Goal: Task Accomplishment & Management: Manage account settings

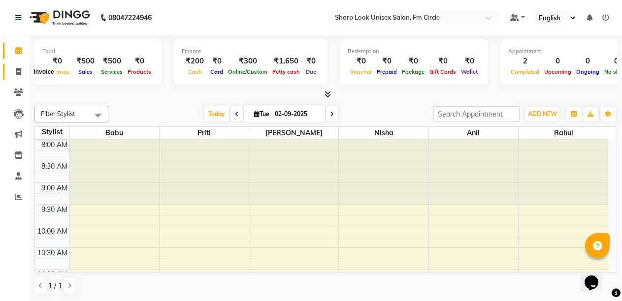
click at [21, 70] on icon at bounding box center [18, 71] width 5 height 7
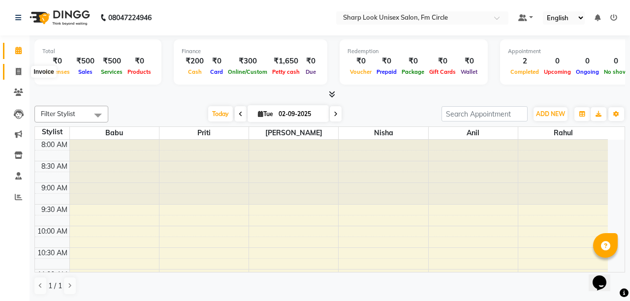
select select "service"
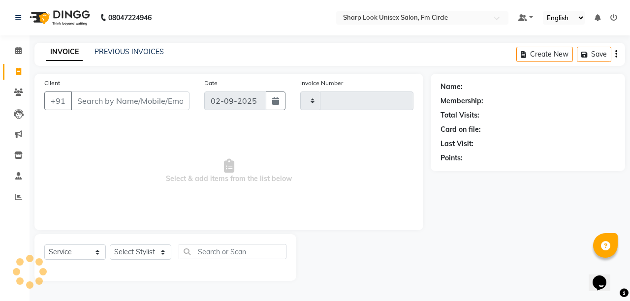
type input "2509"
select select "804"
click at [137, 51] on link "PREVIOUS INVOICES" at bounding box center [129, 51] width 69 height 9
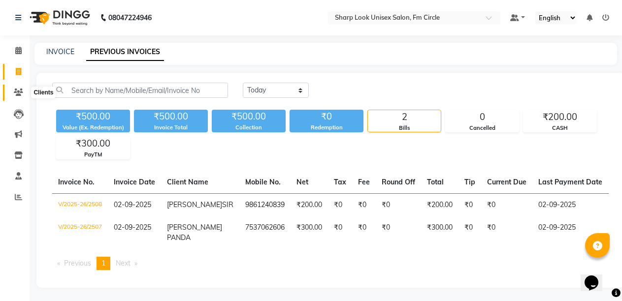
click at [21, 93] on icon at bounding box center [18, 92] width 9 height 7
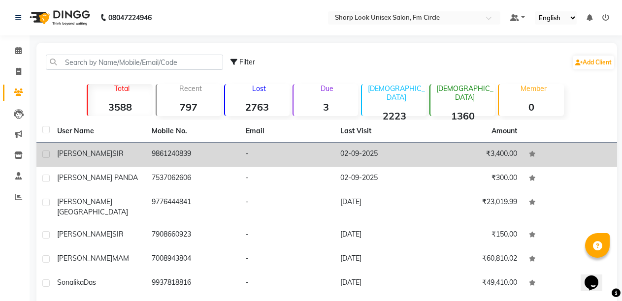
click at [112, 155] on span "SIR" at bounding box center [117, 153] width 11 height 9
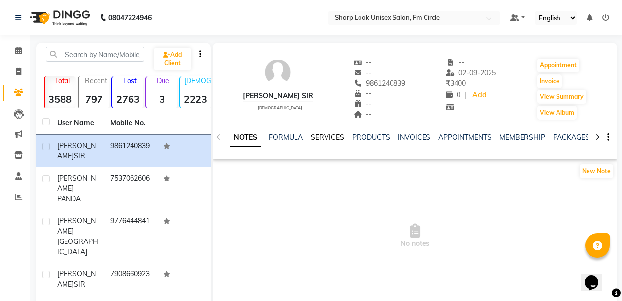
click at [321, 139] on link "SERVICES" at bounding box center [327, 137] width 33 height 9
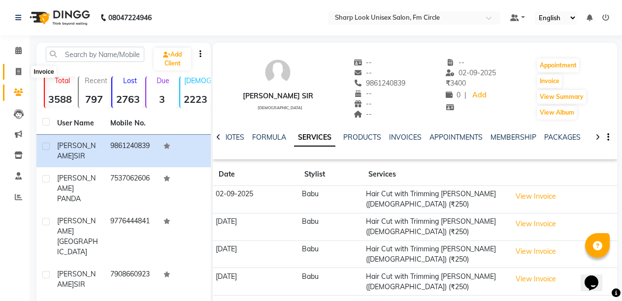
click at [18, 71] on icon at bounding box center [18, 71] width 5 height 7
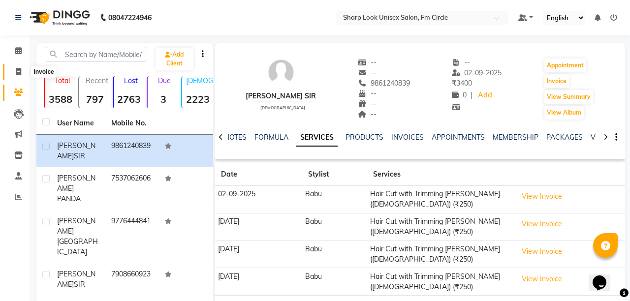
select select "service"
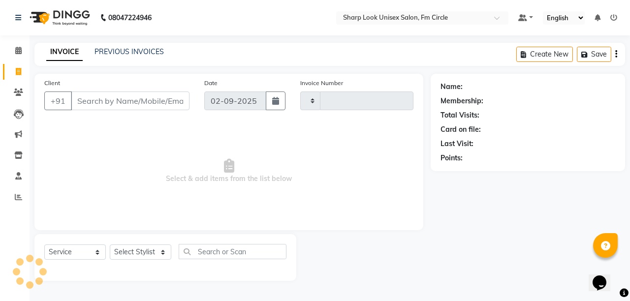
type input "2509"
select select "804"
click at [18, 73] on icon at bounding box center [18, 71] width 5 height 7
select select "service"
type input "2509"
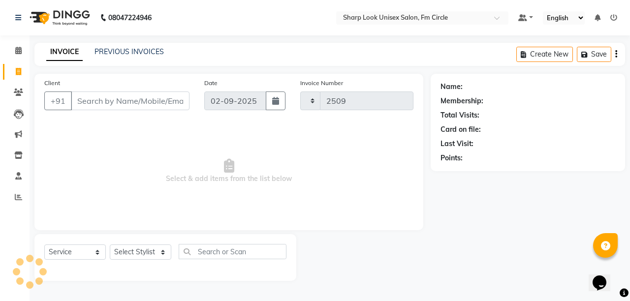
select select "804"
click at [93, 101] on input "Client" at bounding box center [130, 101] width 119 height 19
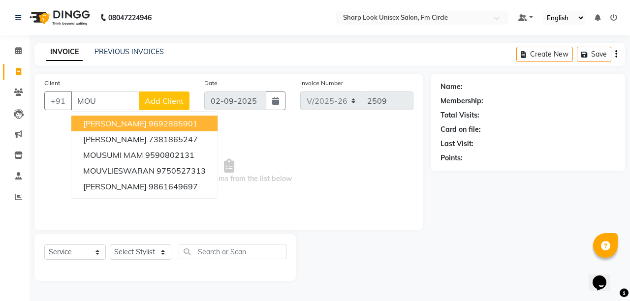
click at [104, 127] on span "[PERSON_NAME]" at bounding box center [115, 124] width 64 height 10
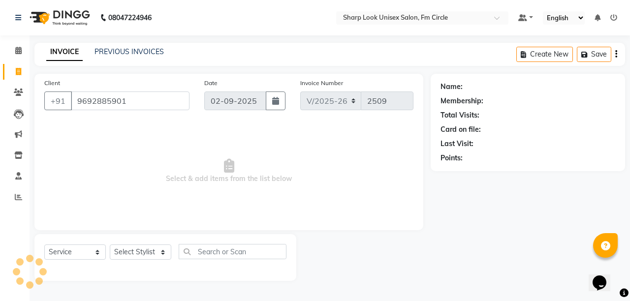
type input "9692885901"
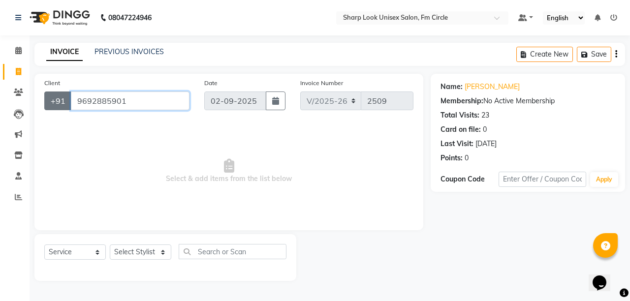
drag, startPoint x: 139, startPoint y: 100, endPoint x: 70, endPoint y: 103, distance: 68.5
click at [70, 103] on div "+91 9692885901" at bounding box center [116, 101] width 145 height 19
click at [18, 91] on icon at bounding box center [18, 92] width 9 height 7
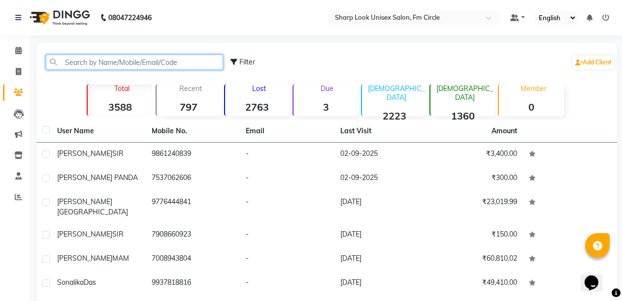
click at [118, 61] on input "text" at bounding box center [134, 62] width 177 height 15
paste input "9692885901"
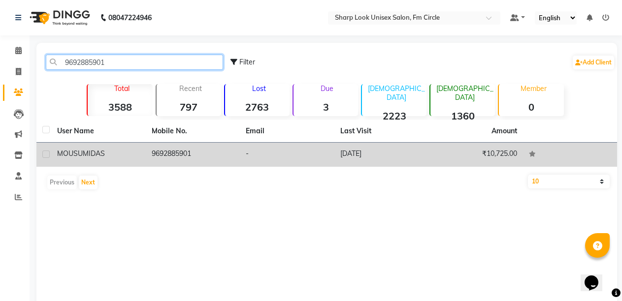
type input "9692885901"
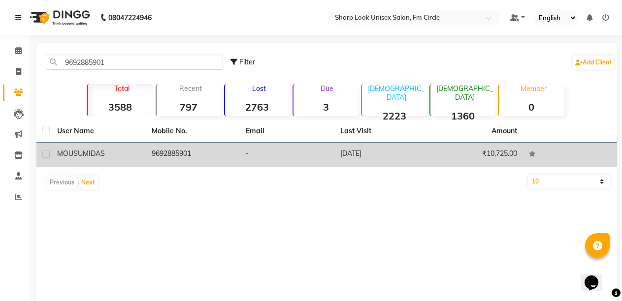
click at [90, 152] on span "MOUSUMI" at bounding box center [73, 153] width 33 height 9
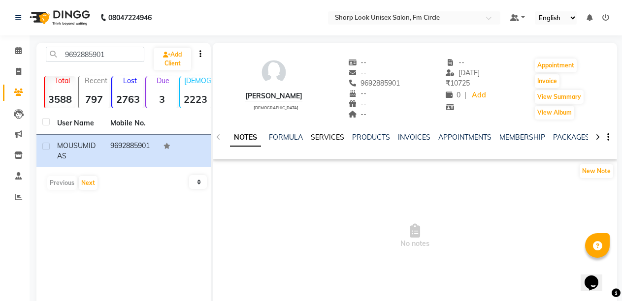
click at [333, 137] on link "SERVICES" at bounding box center [327, 137] width 33 height 9
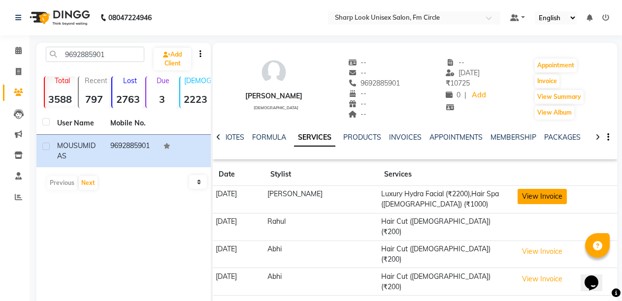
click at [528, 200] on button "View Invoice" at bounding box center [541, 196] width 49 height 15
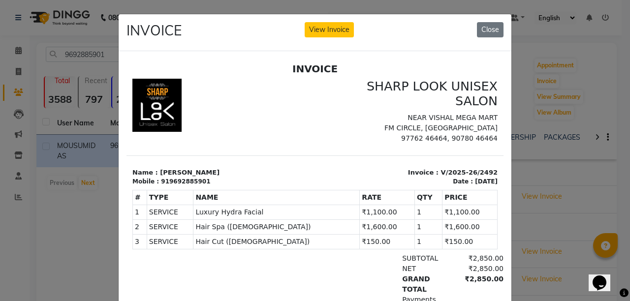
scroll to position [8, 0]
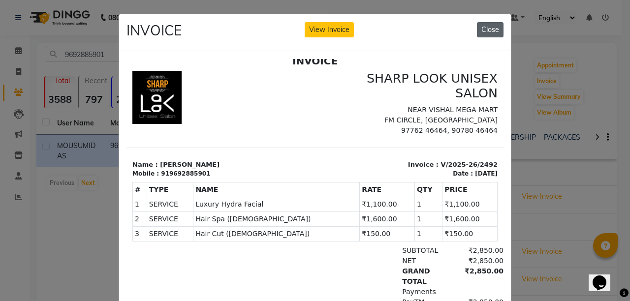
click at [483, 29] on button "Close" at bounding box center [490, 29] width 27 height 15
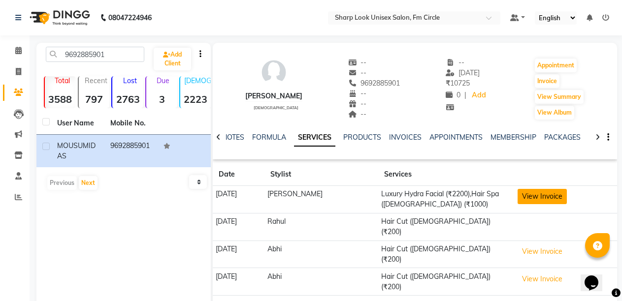
click at [545, 194] on button "View Invoice" at bounding box center [541, 196] width 49 height 15
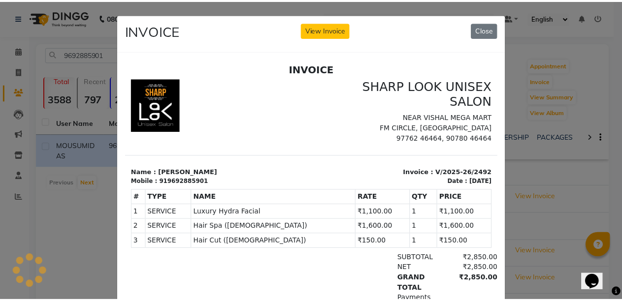
scroll to position [0, 0]
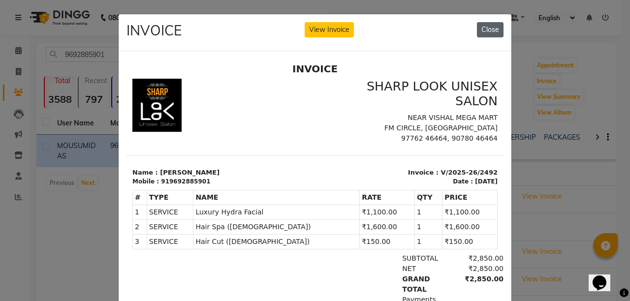
click at [483, 32] on button "Close" at bounding box center [490, 29] width 27 height 15
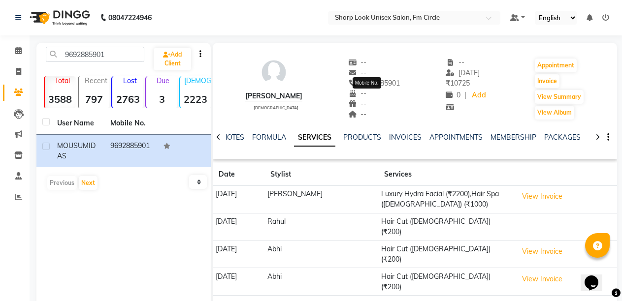
drag, startPoint x: 392, startPoint y: 81, endPoint x: 348, endPoint y: 83, distance: 44.8
click at [348, 83] on span "9692885901" at bounding box center [374, 83] width 52 height 9
copy span "9692885901"
click at [18, 71] on icon at bounding box center [18, 71] width 5 height 7
select select "service"
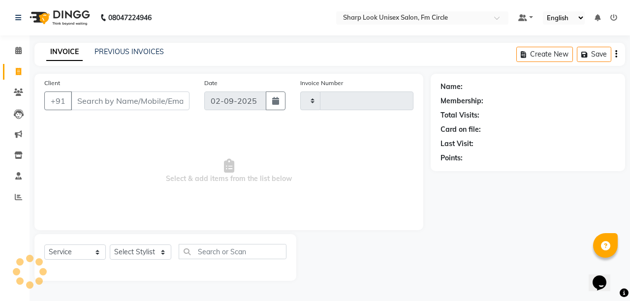
type input "2509"
select select "804"
click at [140, 50] on link "PREVIOUS INVOICES" at bounding box center [129, 51] width 69 height 9
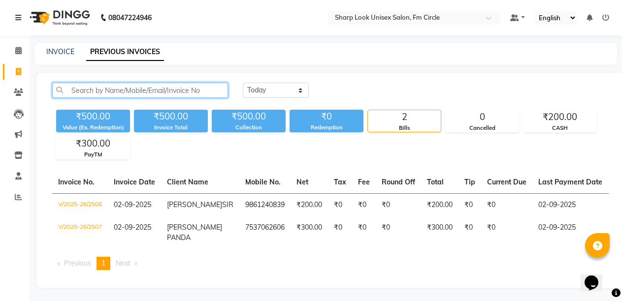
click at [150, 91] on input "text" at bounding box center [140, 90] width 176 height 15
paste input "9692885901"
type input "9692885901"
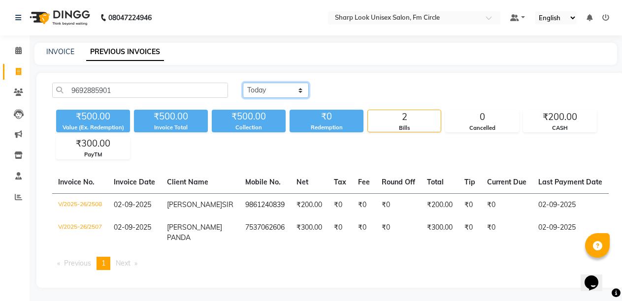
click at [300, 93] on select "Today Yesterday Custom Range" at bounding box center [276, 90] width 66 height 15
select select "yesterday"
click at [243, 83] on select "Today Yesterday Custom Range" at bounding box center [276, 90] width 66 height 15
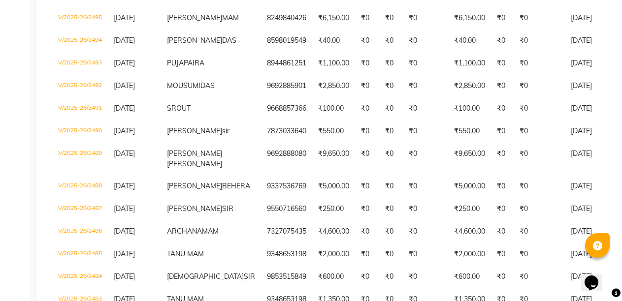
scroll to position [468, 0]
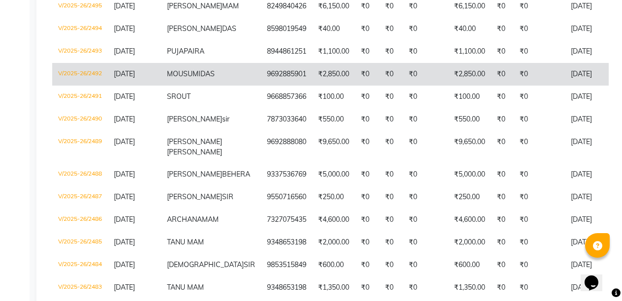
click at [182, 86] on td "MOUSUMI DAS" at bounding box center [211, 74] width 100 height 23
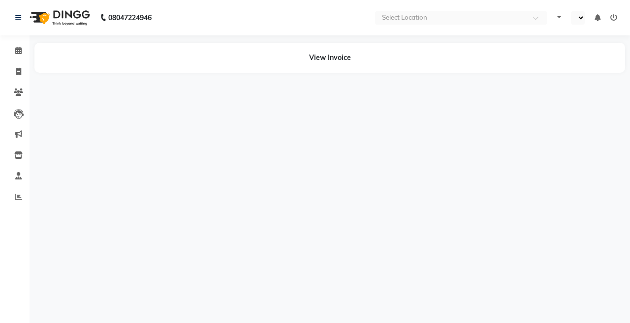
select select "en"
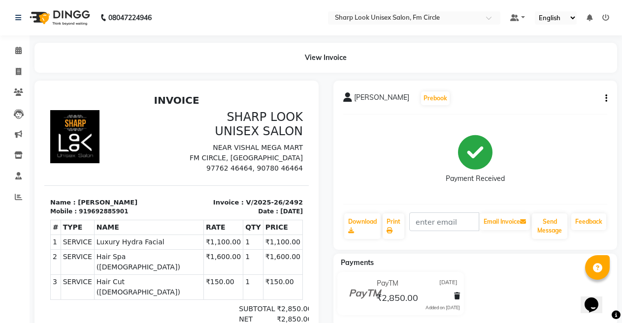
click at [606, 98] on icon "button" at bounding box center [606, 98] width 2 height 0
click at [546, 112] on div "Edit Invoice" at bounding box center [556, 111] width 67 height 12
select select "service"
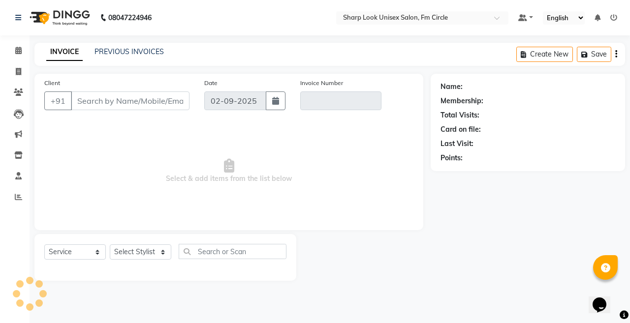
type input "9692885901"
type input "V/2025-26/2492"
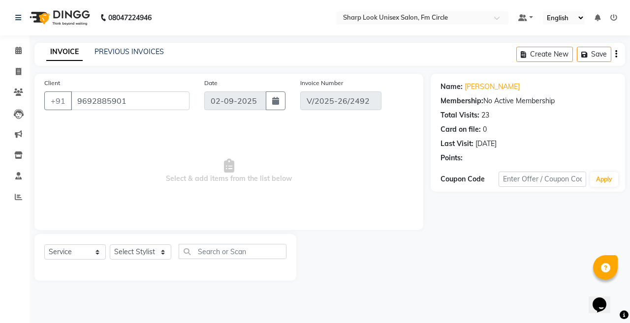
type input "[DATE]"
select select "select"
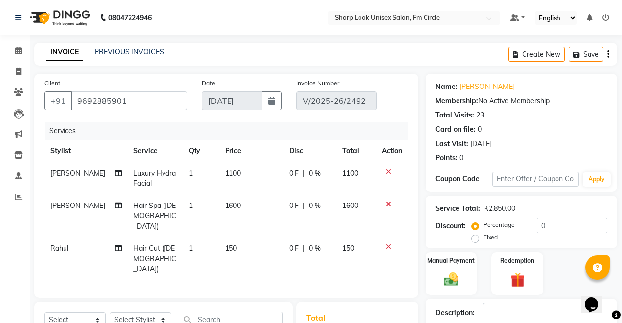
scroll to position [126, 0]
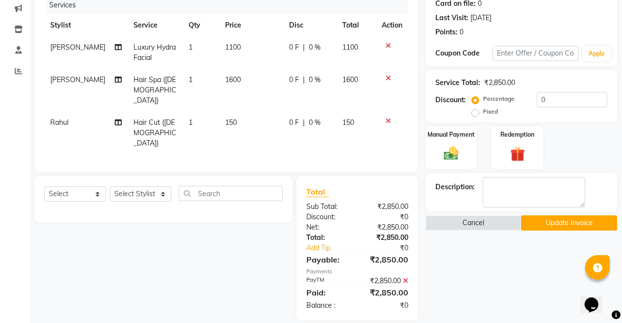
click at [562, 222] on button "Update Invoice" at bounding box center [569, 223] width 96 height 15
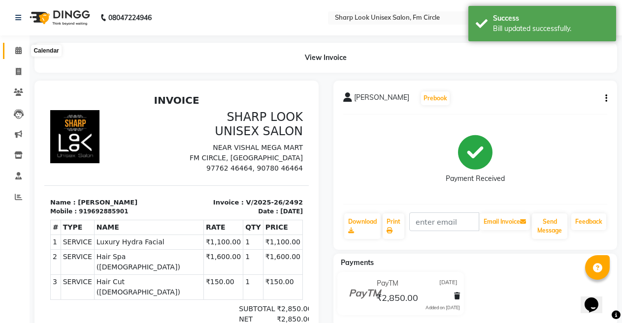
click at [18, 52] on icon at bounding box center [18, 50] width 6 height 7
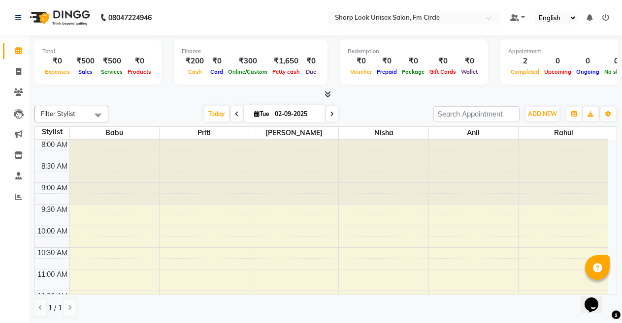
click at [521, 184] on div at bounding box center [563, 172] width 90 height 65
click at [20, 69] on icon at bounding box center [18, 71] width 5 height 7
select select "service"
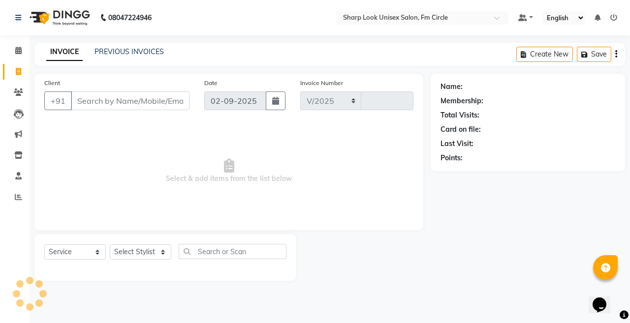
select select "804"
type input "2509"
click at [15, 52] on icon at bounding box center [18, 50] width 6 height 7
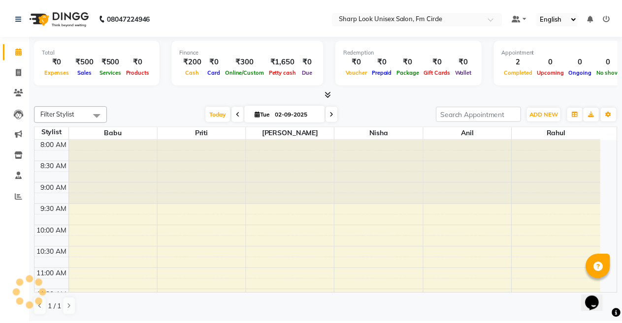
scroll to position [390, 0]
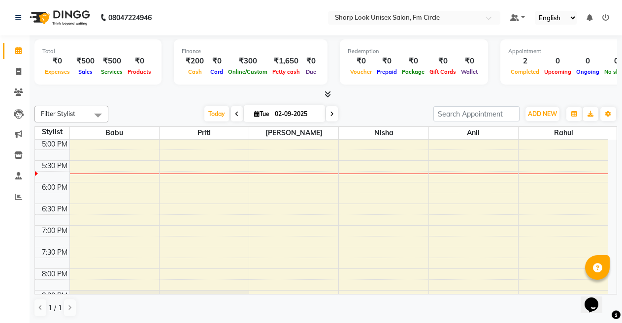
click at [326, 95] on icon at bounding box center [327, 94] width 6 height 7
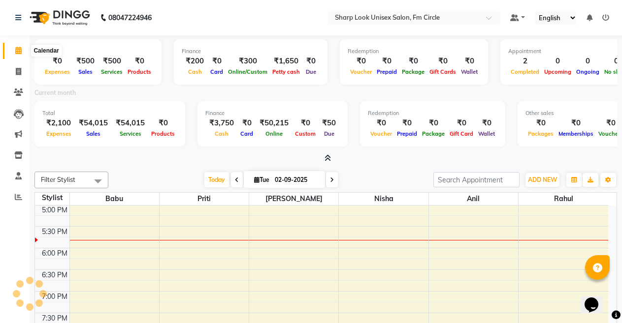
click at [18, 49] on icon at bounding box center [18, 50] width 6 height 7
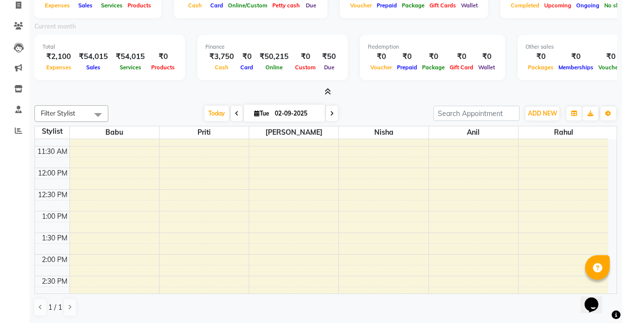
scroll to position [292, 0]
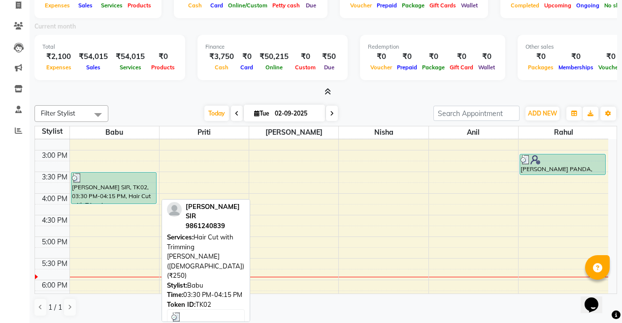
click at [104, 190] on div "[PERSON_NAME] SIR, TK02, 03:30 PM-04:15 PM, Hair Cut with Trimming [PERSON_NAME…" at bounding box center [113, 188] width 85 height 31
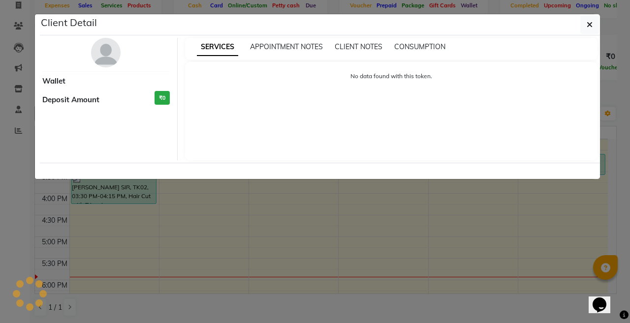
select select "3"
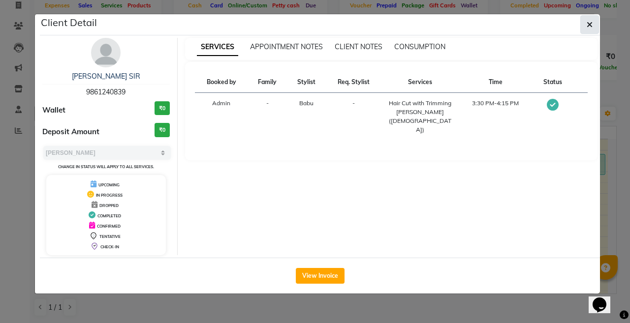
click at [592, 24] on icon "button" at bounding box center [590, 25] width 6 height 8
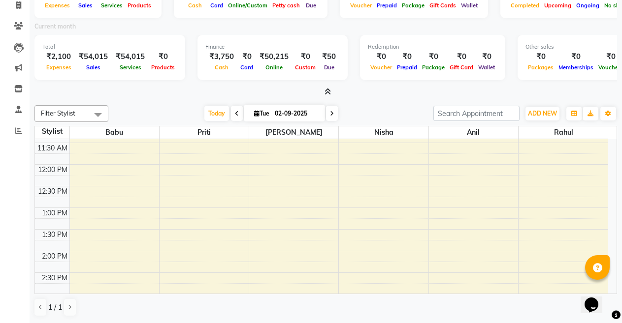
scroll to position [246, 0]
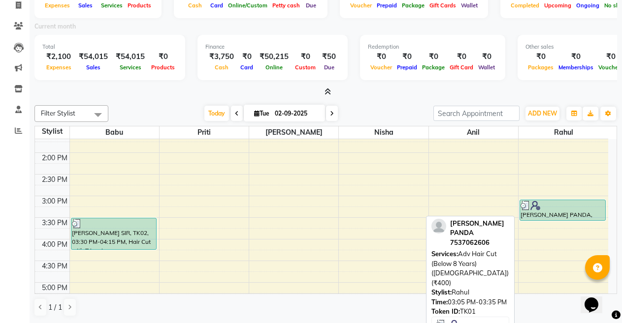
click at [568, 205] on div at bounding box center [562, 206] width 84 height 10
select select "3"
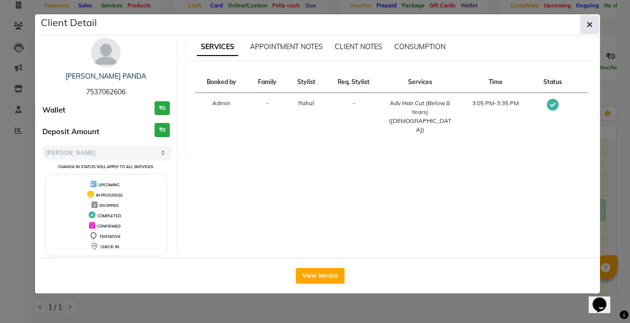
click at [590, 21] on icon "button" at bounding box center [590, 25] width 6 height 8
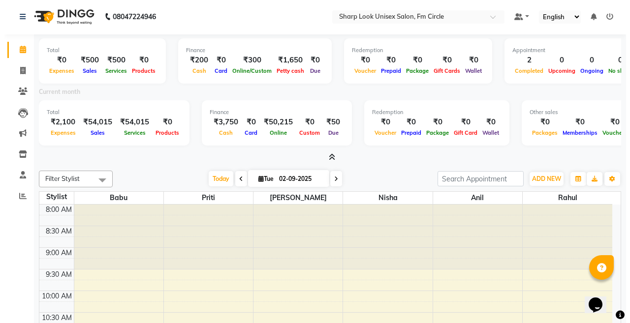
scroll to position [0, 0]
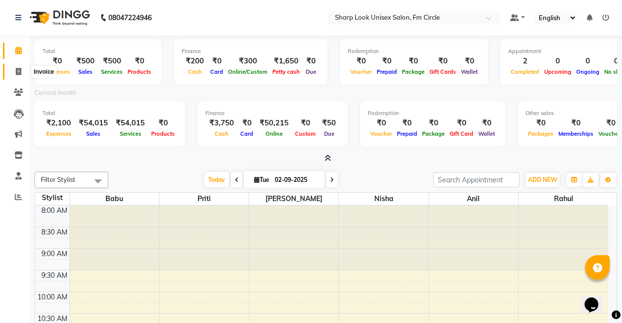
click at [22, 72] on span at bounding box center [18, 71] width 17 height 11
select select "service"
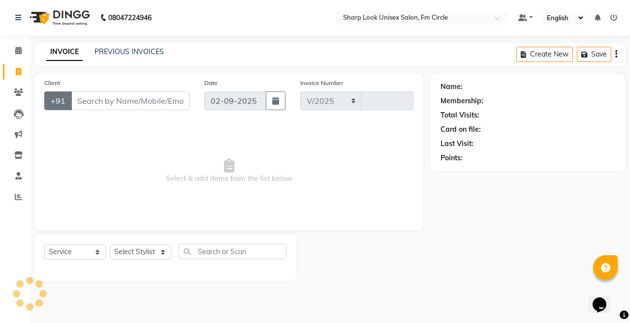
select select "804"
type input "2509"
click at [129, 50] on link "PREVIOUS INVOICES" at bounding box center [129, 51] width 69 height 9
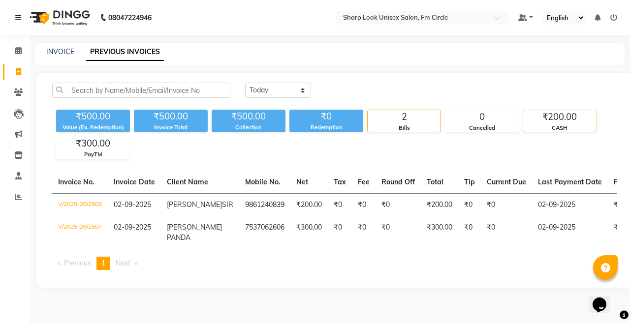
click at [557, 120] on div "₹200.00" at bounding box center [559, 117] width 73 height 14
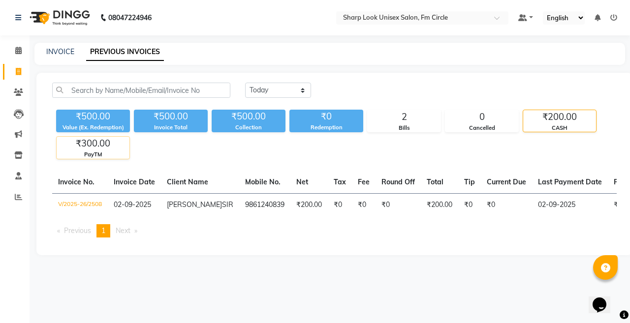
click at [98, 150] on div "₹300.00" at bounding box center [93, 144] width 73 height 14
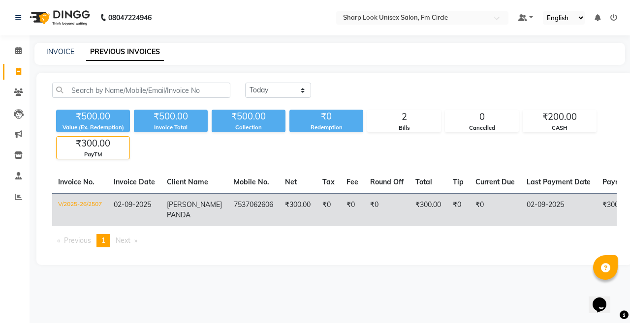
click at [299, 205] on td "₹300.00" at bounding box center [297, 209] width 37 height 33
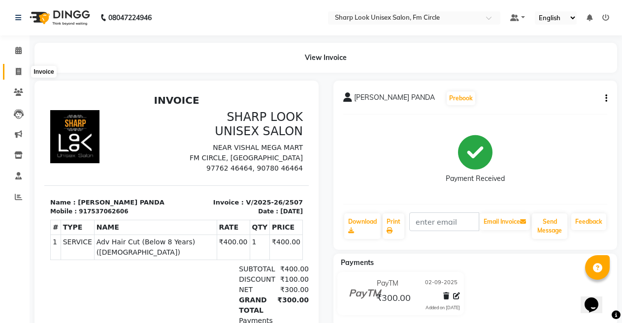
click at [11, 68] on span at bounding box center [18, 71] width 17 height 11
select select "service"
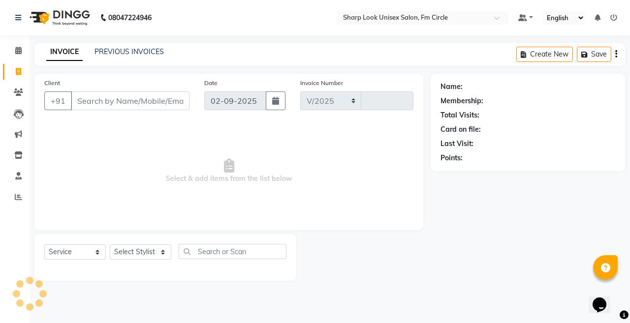
select select "804"
type input "2509"
click at [148, 50] on link "PREVIOUS INVOICES" at bounding box center [129, 51] width 69 height 9
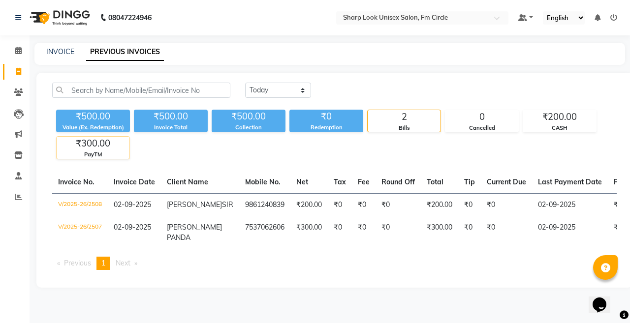
click at [95, 155] on div "PayTM" at bounding box center [93, 155] width 73 height 8
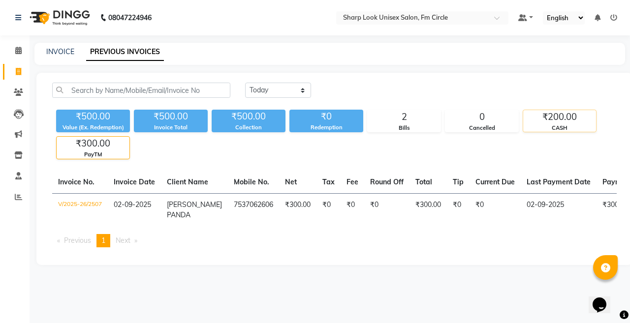
click at [546, 111] on div "₹200.00" at bounding box center [559, 117] width 73 height 14
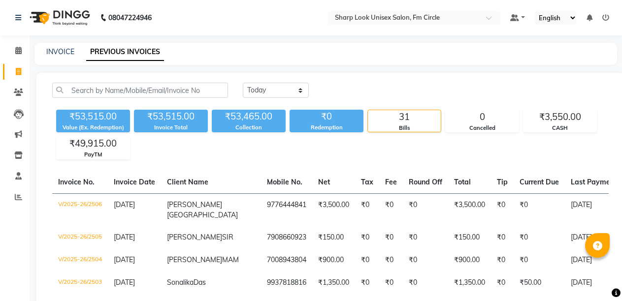
select select "[DATE]"
click at [12, 73] on span at bounding box center [18, 71] width 17 height 11
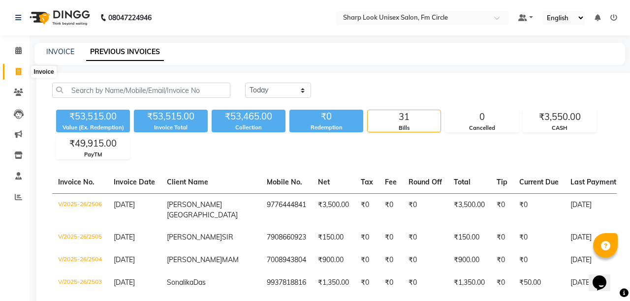
select select "service"
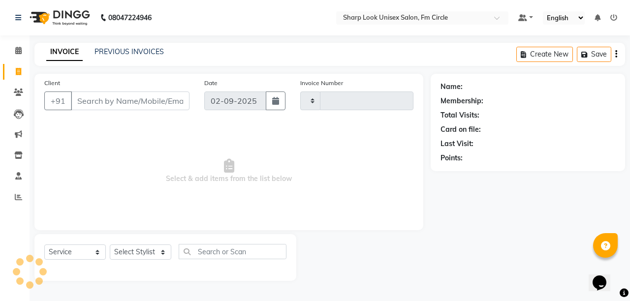
type input "2509"
select select "804"
click at [108, 100] on input "Client" at bounding box center [130, 101] width 119 height 19
click at [148, 53] on link "PREVIOUS INVOICES" at bounding box center [129, 51] width 69 height 9
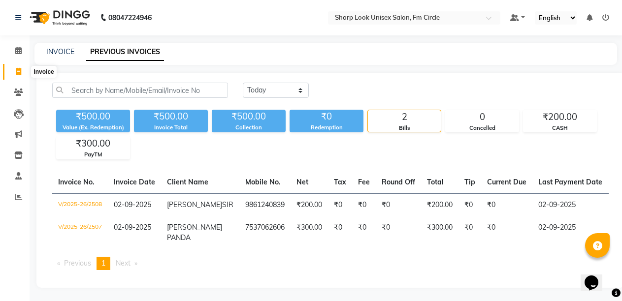
click at [10, 71] on span at bounding box center [18, 71] width 17 height 11
select select "service"
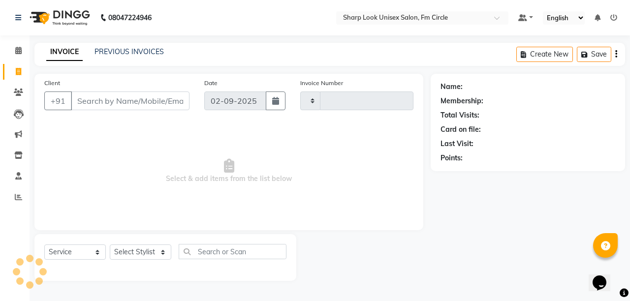
type input "2509"
select select "804"
click at [20, 54] on span at bounding box center [18, 50] width 17 height 11
